Goal: Find specific page/section: Find specific page/section

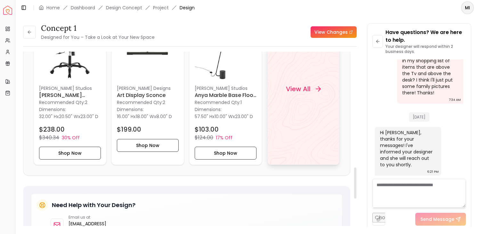
scroll to position [647, 0]
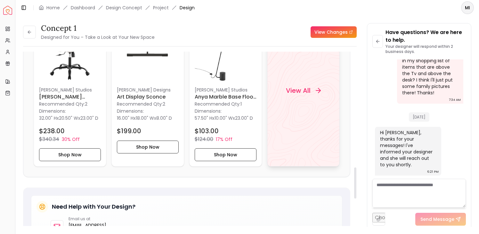
click at [316, 94] on icon at bounding box center [319, 90] width 8 height 8
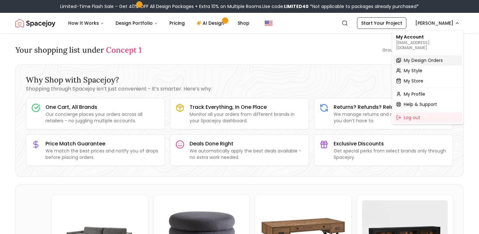
click at [428, 57] on span "My Design Orders" at bounding box center [423, 60] width 39 height 6
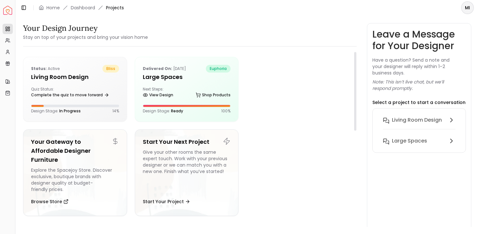
click at [200, 80] on h5 "Large Spaces" at bounding box center [187, 76] width 88 height 9
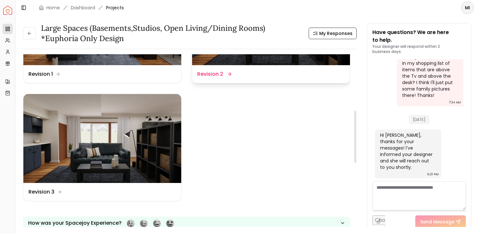
scroll to position [205, 0]
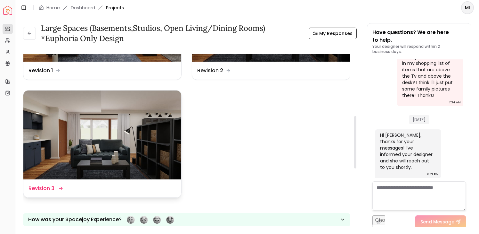
click at [125, 154] on img at bounding box center [102, 134] width 158 height 89
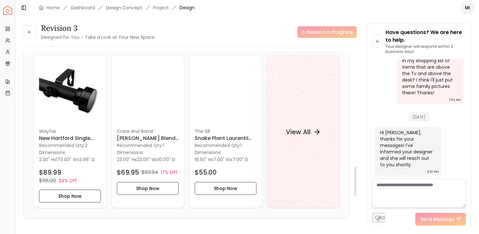
scroll to position [684, 0]
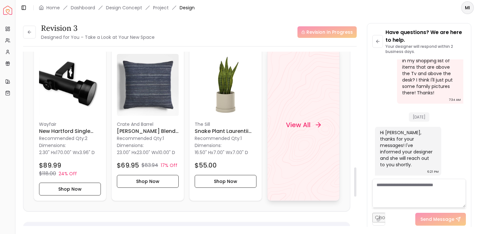
click at [288, 123] on h4 "View All" at bounding box center [298, 124] width 25 height 9
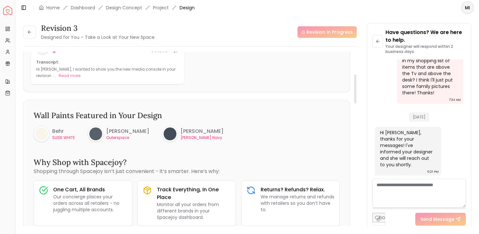
scroll to position [0, 0]
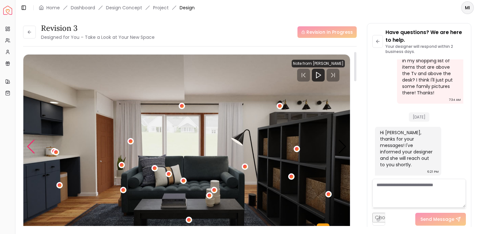
click at [30, 145] on div "Previous slide" at bounding box center [31, 146] width 9 height 14
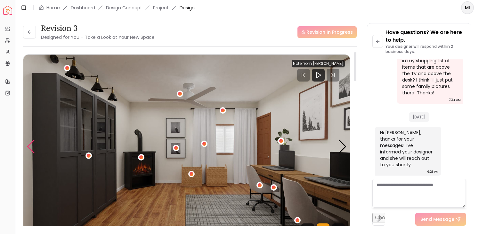
click at [30, 145] on div "Previous slide" at bounding box center [31, 146] width 9 height 14
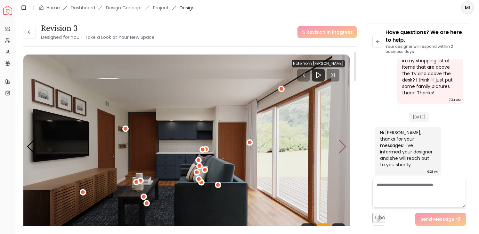
click at [341, 149] on div "Next slide" at bounding box center [342, 146] width 9 height 14
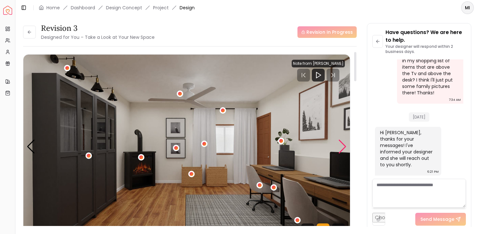
click at [341, 149] on div "Next slide" at bounding box center [342, 146] width 9 height 14
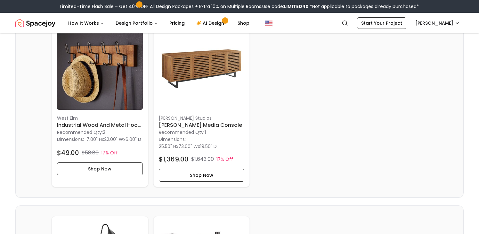
scroll to position [517, 0]
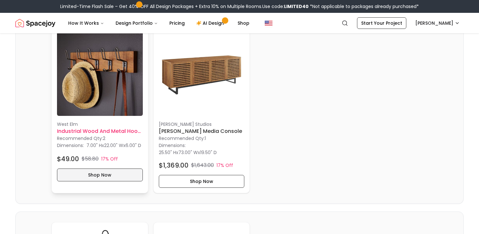
click at [99, 180] on button "Shop Now" at bounding box center [100, 174] width 86 height 13
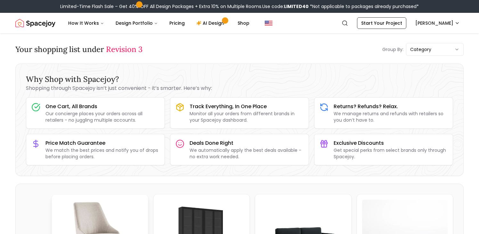
scroll to position [0, 0]
